Goal: Find specific page/section: Find specific page/section

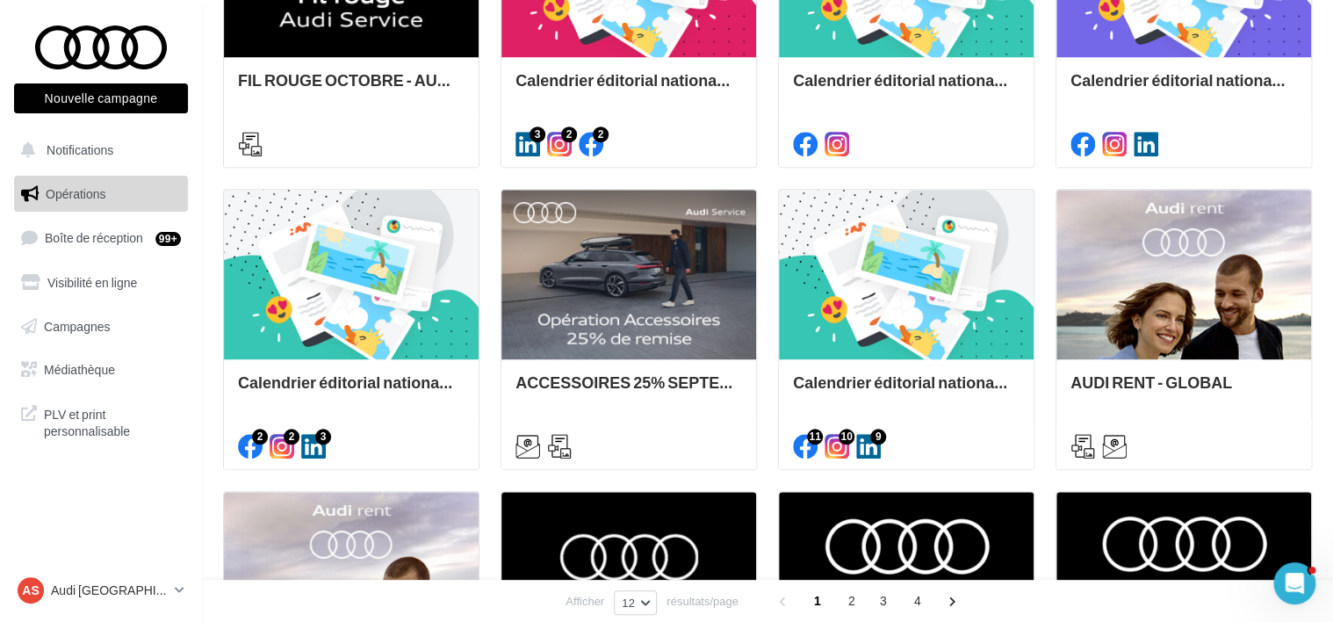
scroll to position [703, 0]
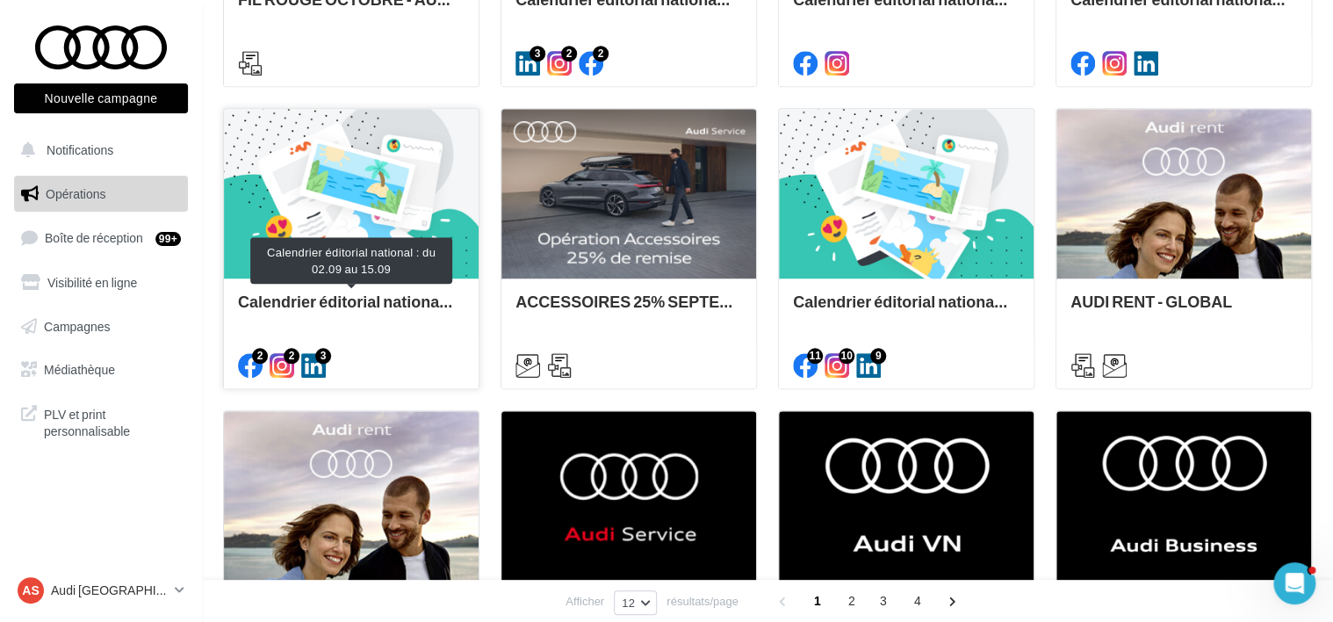
click at [332, 299] on div "Calendrier éditorial national : du 02.09 au 15.09" at bounding box center [351, 309] width 227 height 35
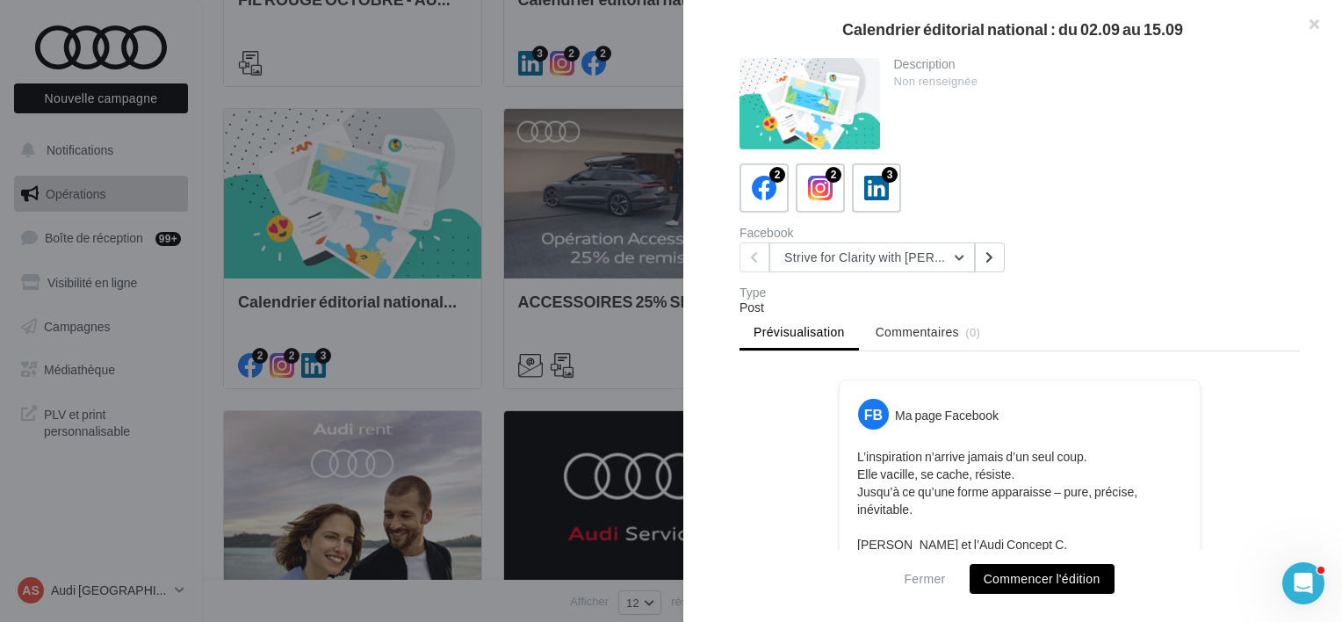
click at [550, 179] on div at bounding box center [671, 311] width 1342 height 622
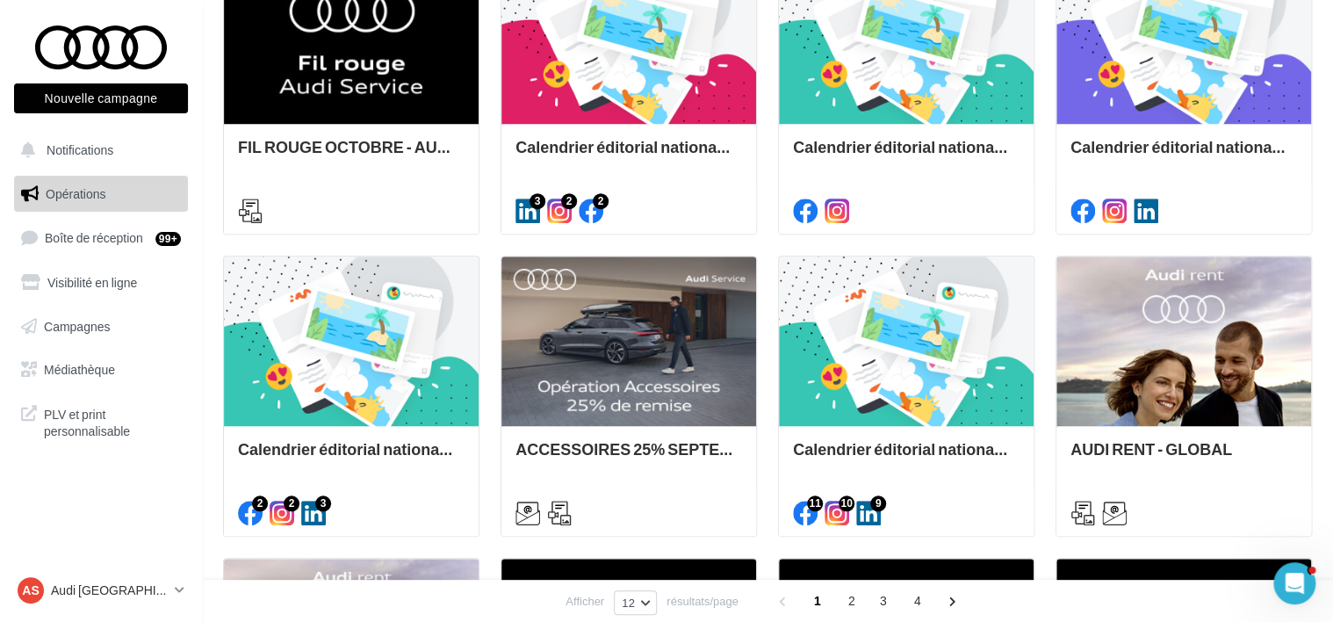
scroll to position [439, 0]
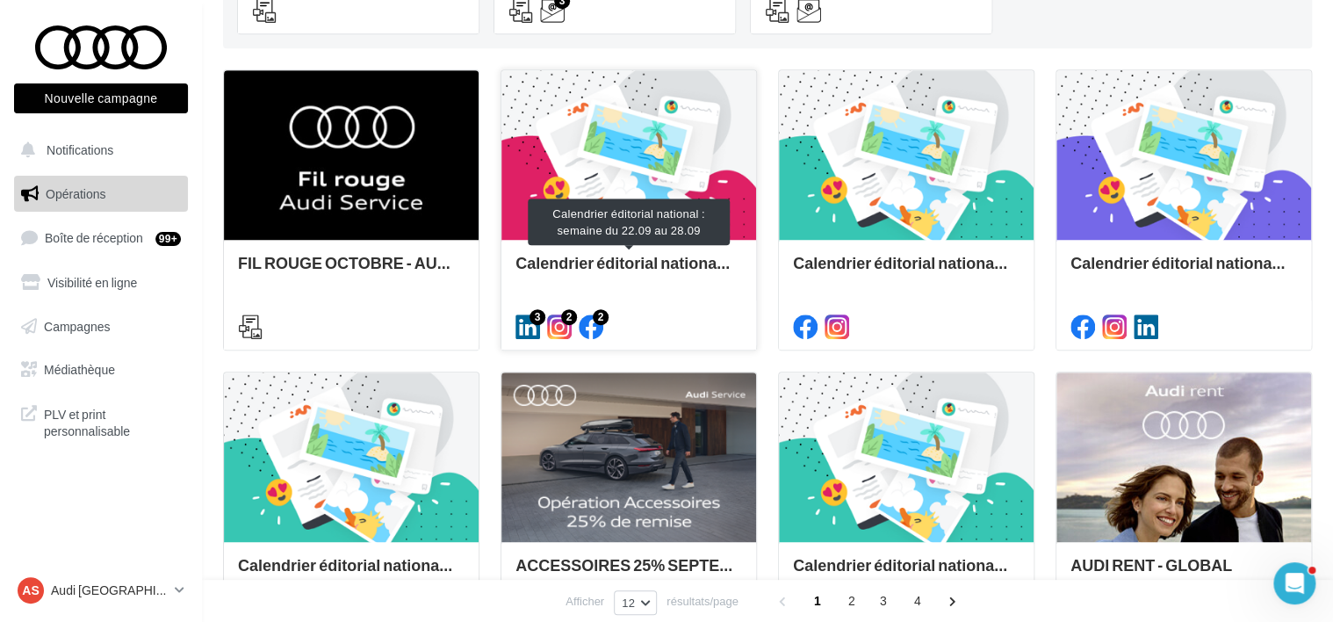
click at [600, 256] on div "Calendrier éditorial national : semaine du 22.09 au 28.09" at bounding box center [629, 271] width 227 height 35
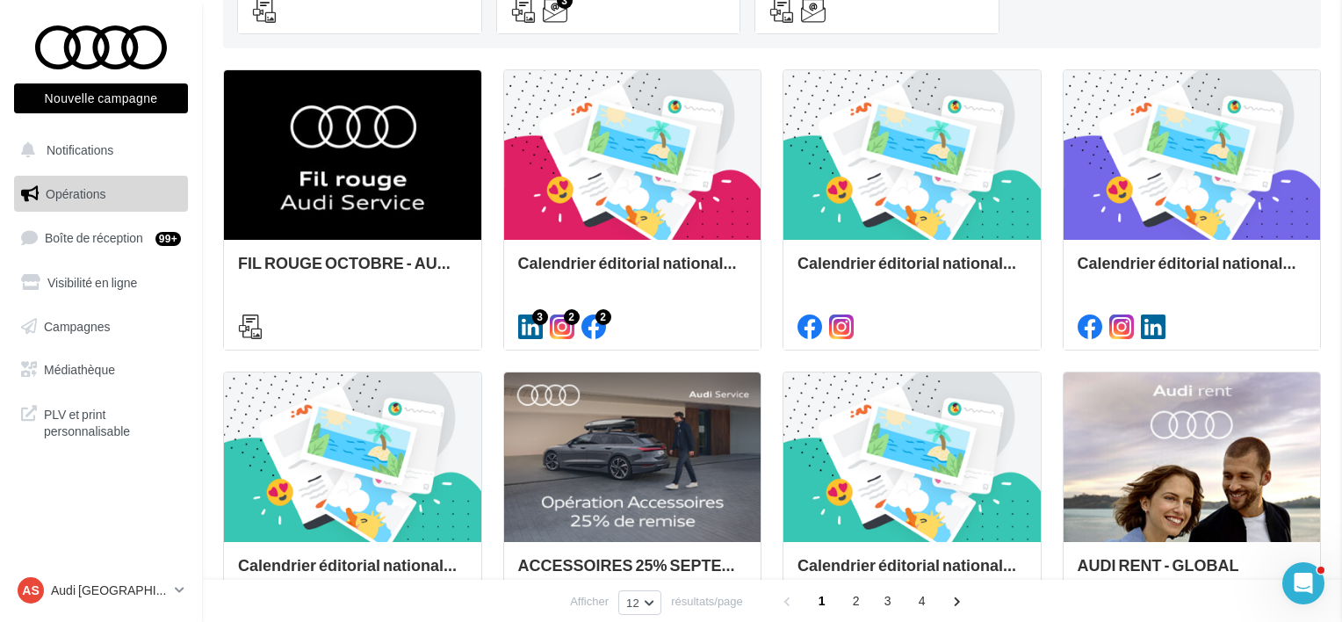
drag, startPoint x: 251, startPoint y: 270, endPoint x: 58, endPoint y: 563, distance: 351.2
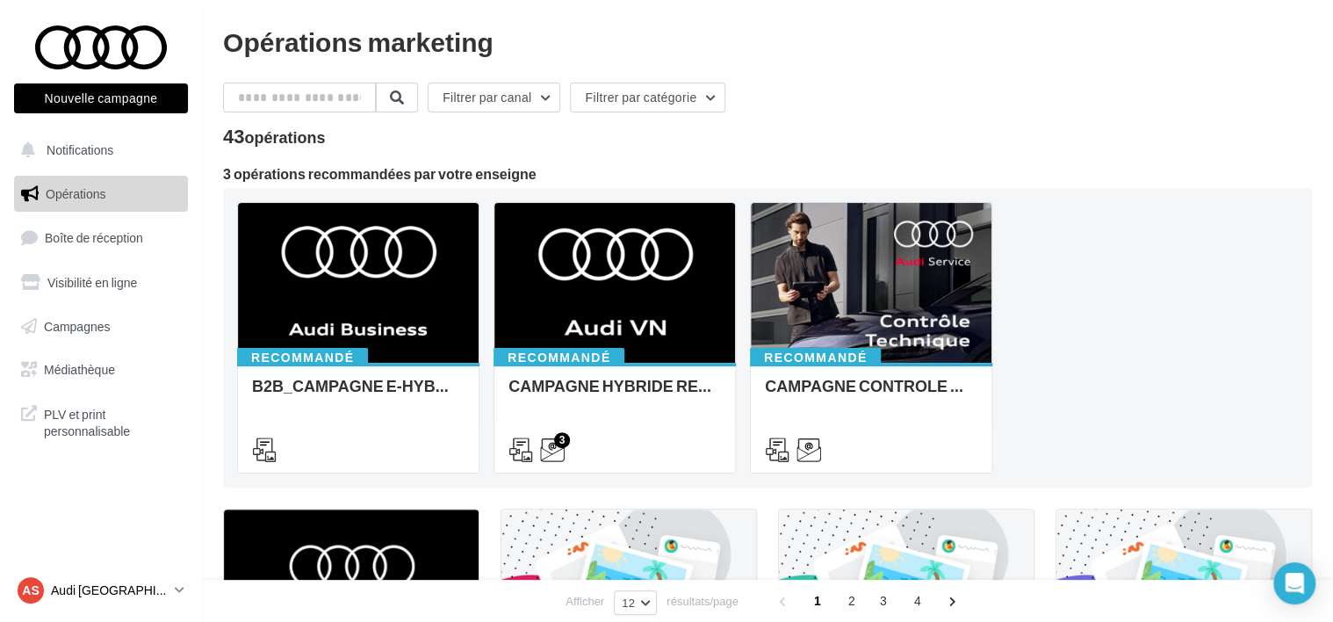
click at [137, 587] on p "Audi [GEOGRAPHIC_DATA]" at bounding box center [109, 590] width 117 height 18
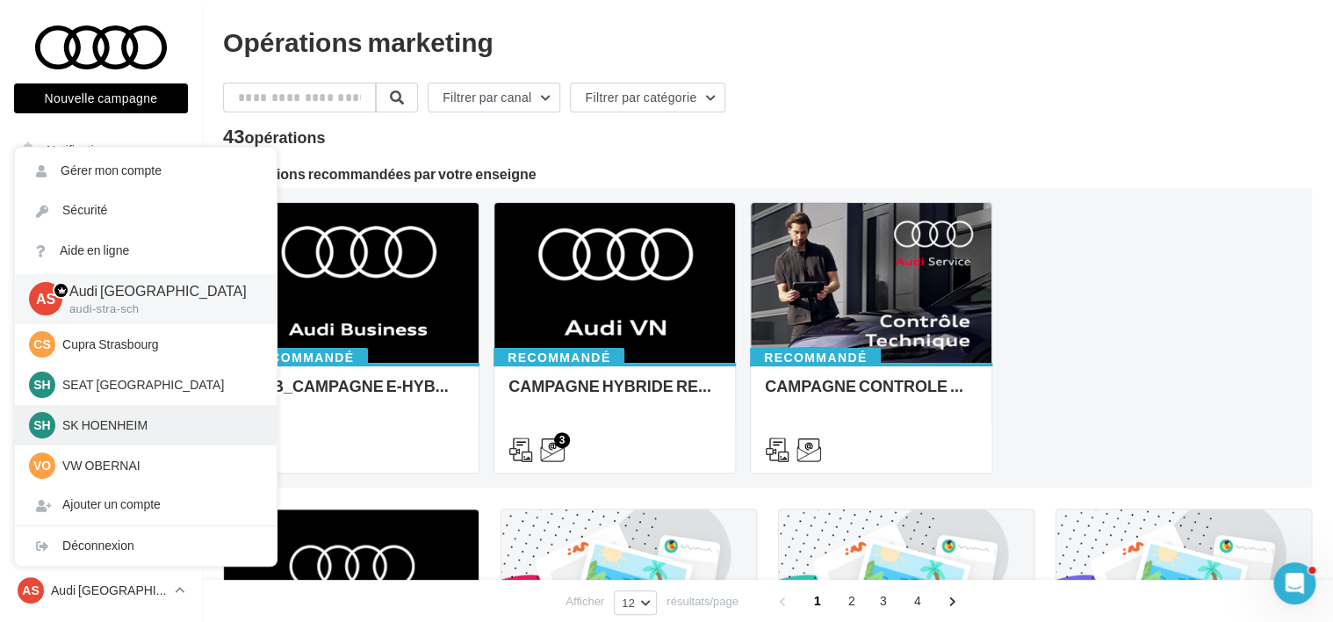
click at [138, 424] on p "SK HOENHEIM" at bounding box center [158, 425] width 193 height 18
